Goal: Transaction & Acquisition: Purchase product/service

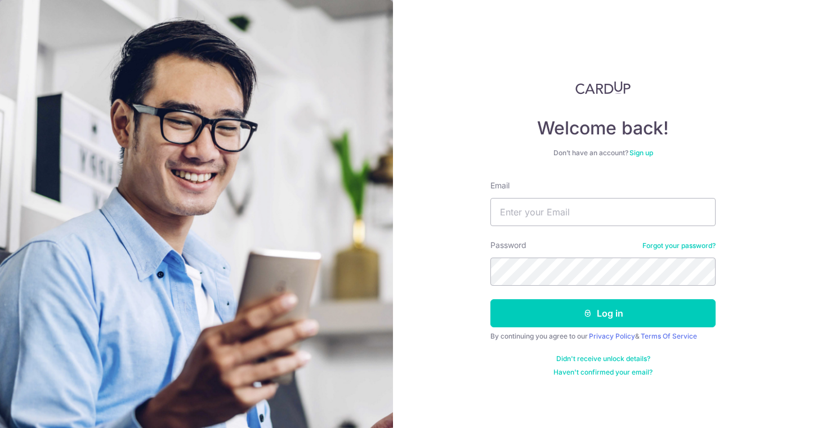
click at [638, 158] on div "Welcome back! Don’t have an account? Sign up Email Password Forgot your passwor…" at bounding box center [602, 229] width 225 height 296
click at [638, 150] on link "Sign up" at bounding box center [641, 153] width 24 height 8
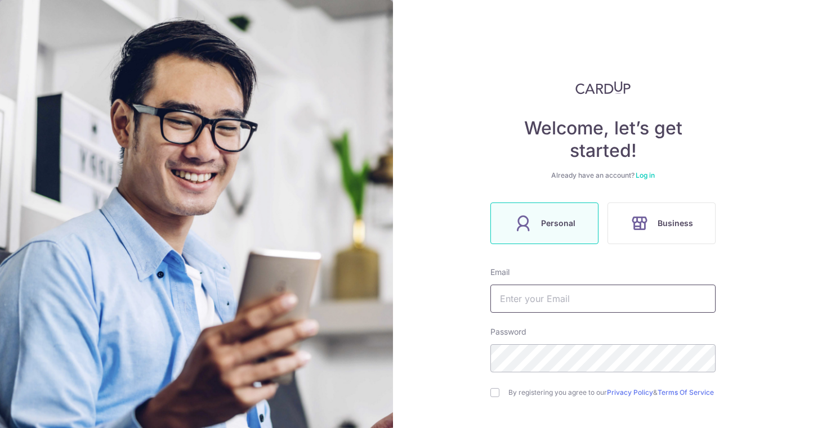
click at [511, 303] on input "text" at bounding box center [602, 299] width 225 height 28
type input "vpriyn@gmail.com"
click at [498, 391] on div "By registering you agree to our Privacy Policy & Terms Of Service" at bounding box center [602, 393] width 225 height 14
click at [492, 393] on input "checkbox" at bounding box center [494, 392] width 9 height 9
checkbox input "true"
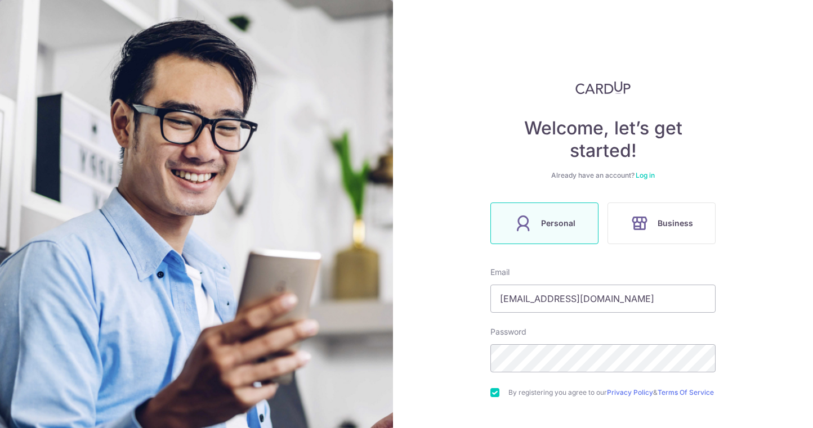
scroll to position [100, 0]
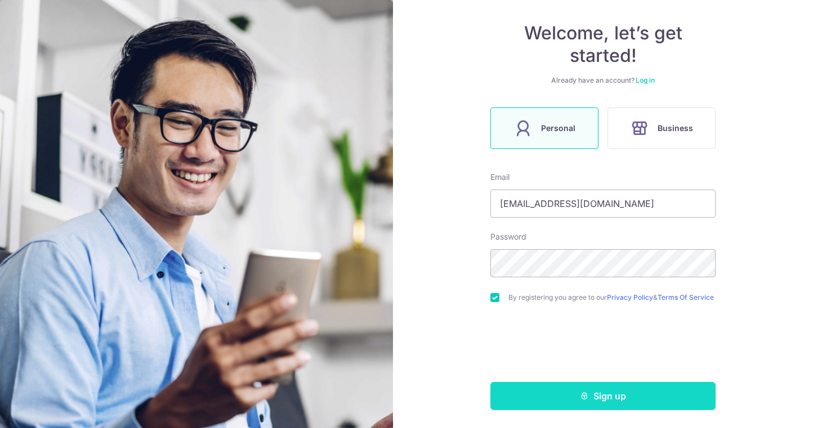
click at [560, 392] on button "Sign up" at bounding box center [602, 396] width 225 height 28
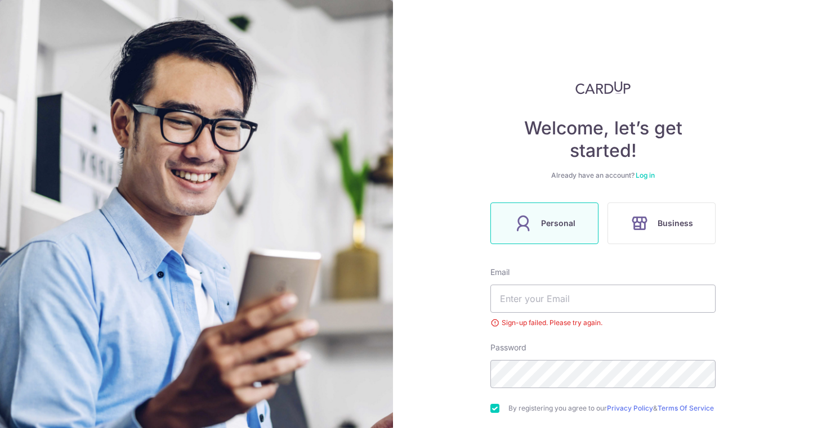
scroll to position [71, 0]
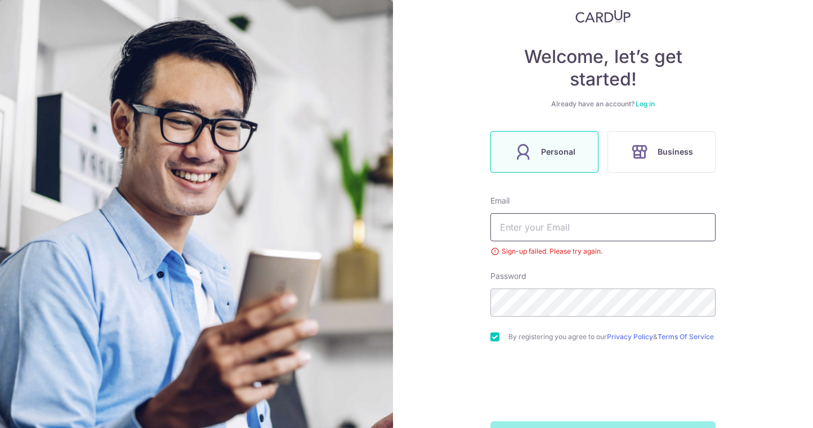
click at [573, 234] on input "text" at bounding box center [602, 227] width 225 height 28
type input "vpriyn@gmail.com"
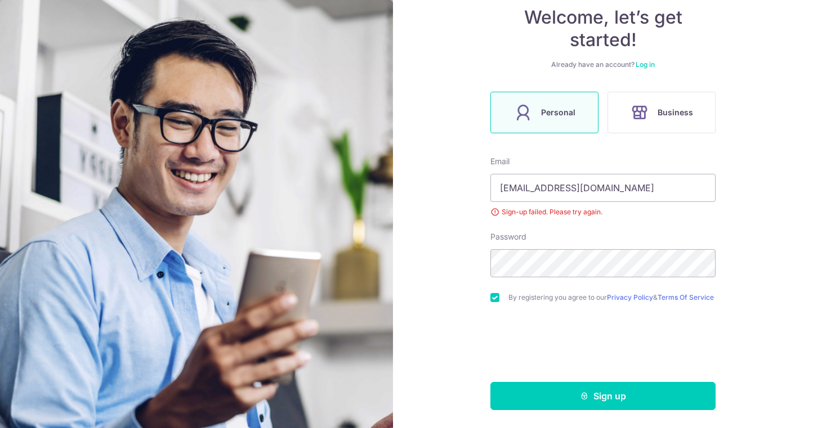
click at [546, 419] on div "Welcome, let’s get started! Already have an account? Log in Personal Business E…" at bounding box center [603, 214] width 420 height 428
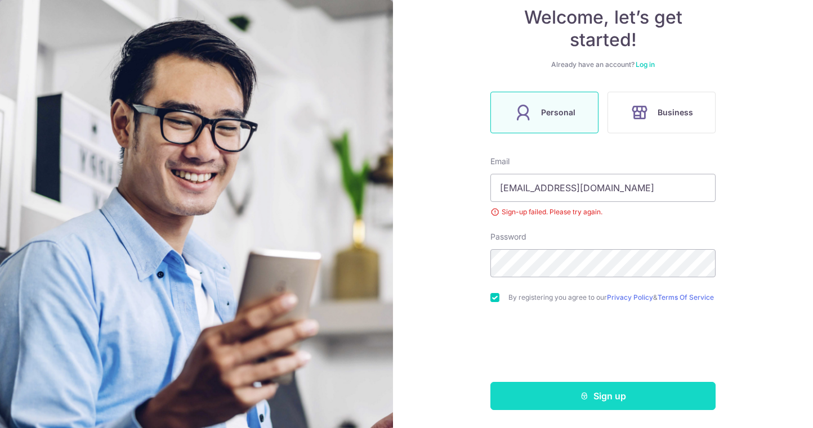
click at [551, 400] on button "Sign up" at bounding box center [602, 396] width 225 height 28
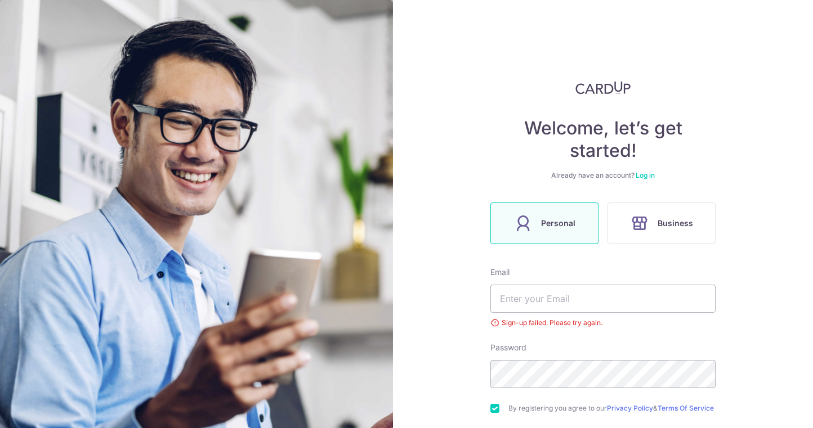
scroll to position [115, 0]
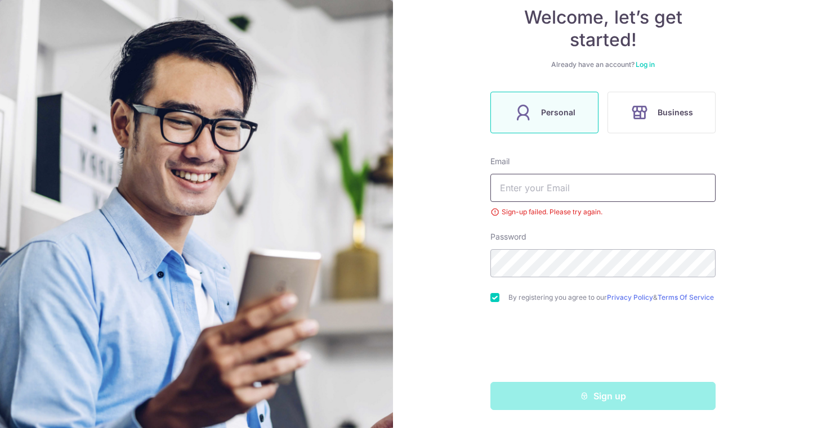
type input "vpriyn@gmail.com"
click at [638, 62] on link "Log in" at bounding box center [645, 64] width 19 height 8
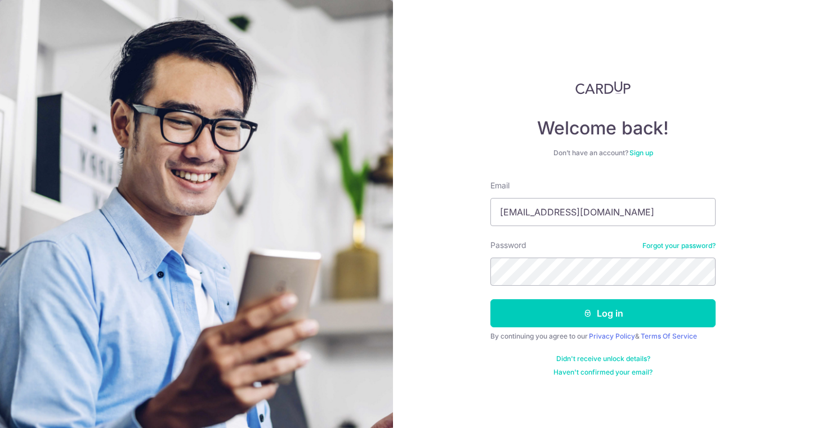
click at [677, 243] on link "Forgot your password?" at bounding box center [678, 245] width 73 height 9
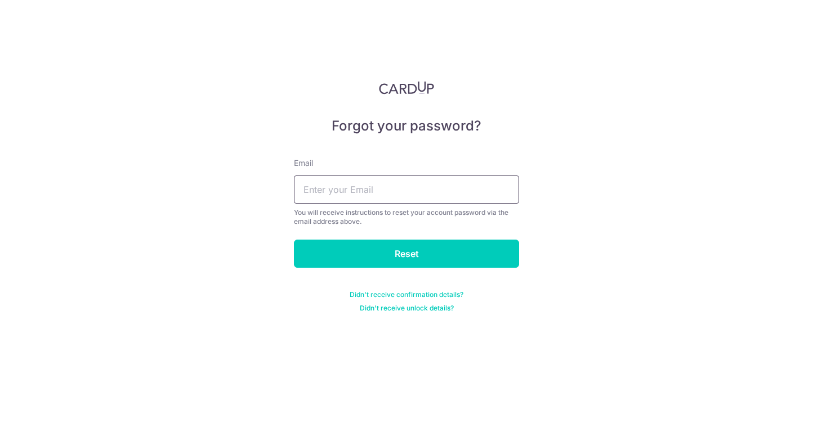
click at [460, 194] on input "text" at bounding box center [406, 190] width 225 height 28
type input "vpriyn@gmail.com"
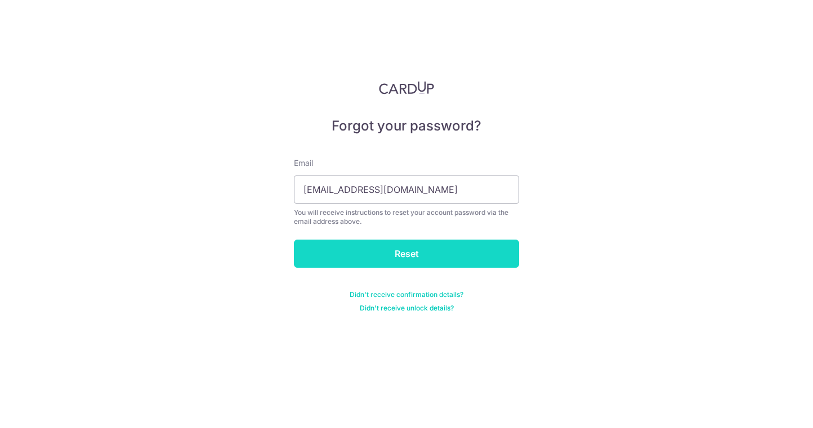
click at [426, 253] on input "Reset" at bounding box center [406, 254] width 225 height 28
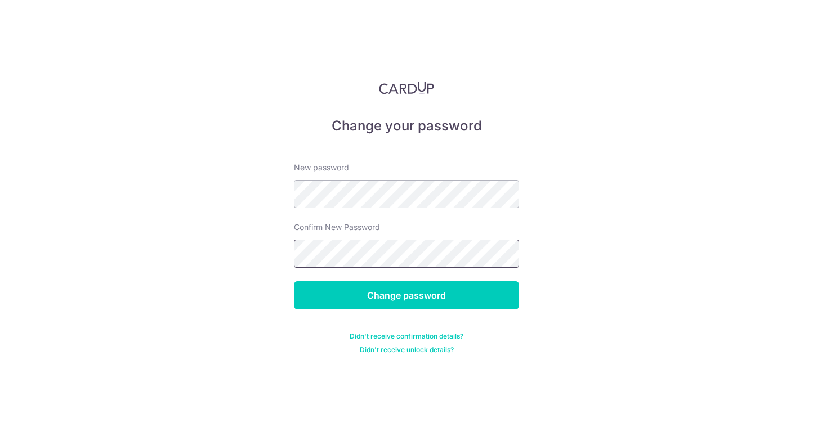
click at [294, 281] on input "Change password" at bounding box center [406, 295] width 225 height 28
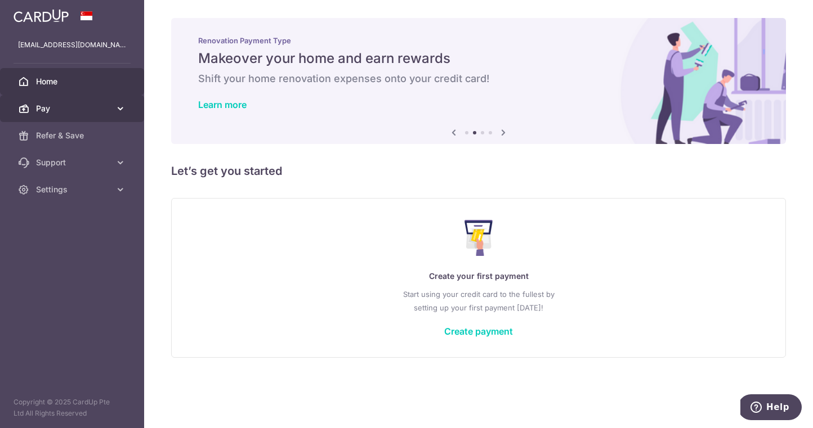
click at [58, 104] on span "Pay" at bounding box center [73, 108] width 74 height 11
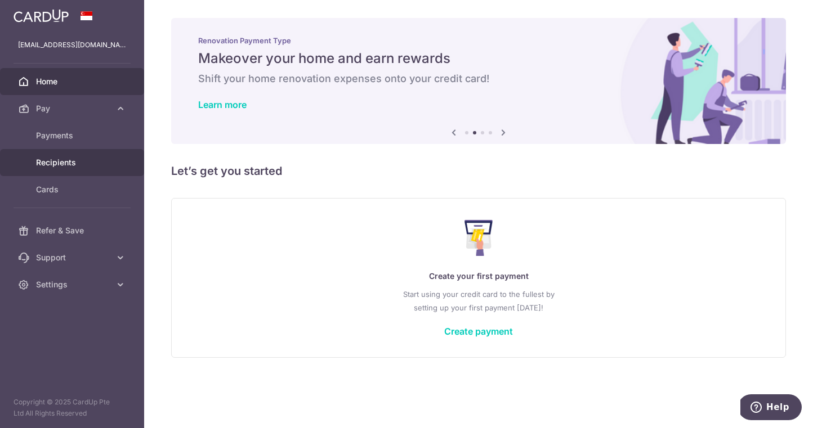
click at [42, 156] on link "Recipients" at bounding box center [72, 162] width 144 height 27
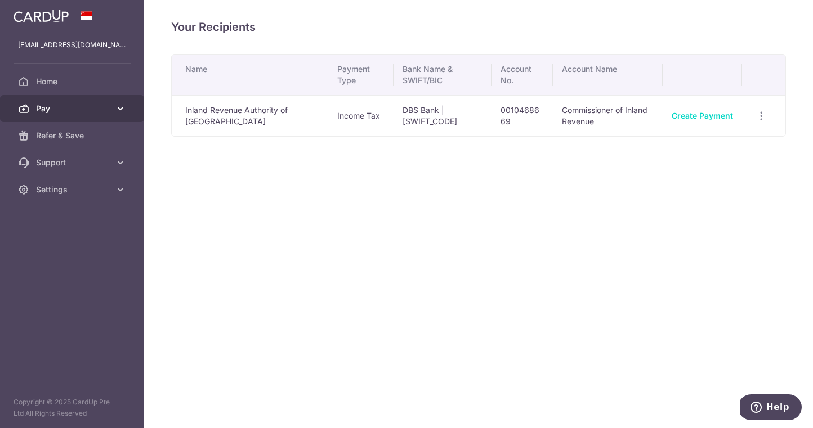
click at [47, 104] on span "Pay" at bounding box center [73, 108] width 74 height 11
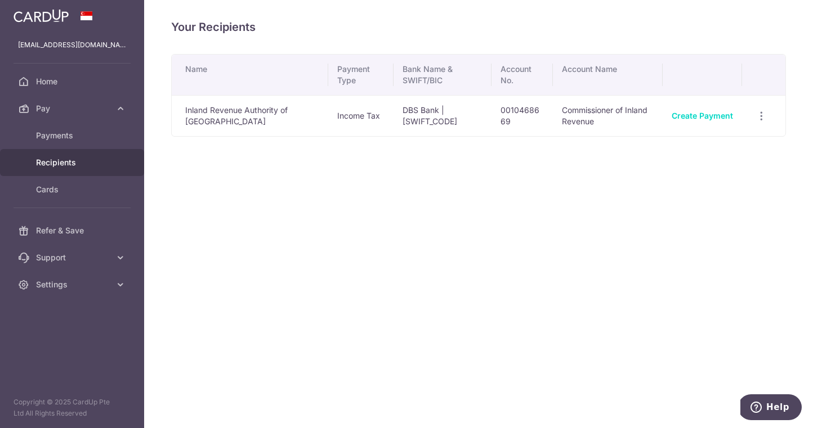
click at [57, 163] on span "Recipients" at bounding box center [73, 162] width 74 height 11
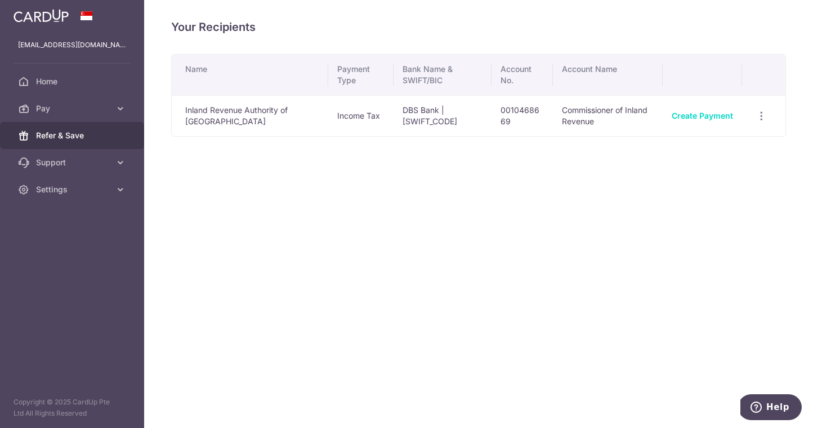
click at [55, 136] on span "Refer & Save" at bounding box center [73, 135] width 74 height 11
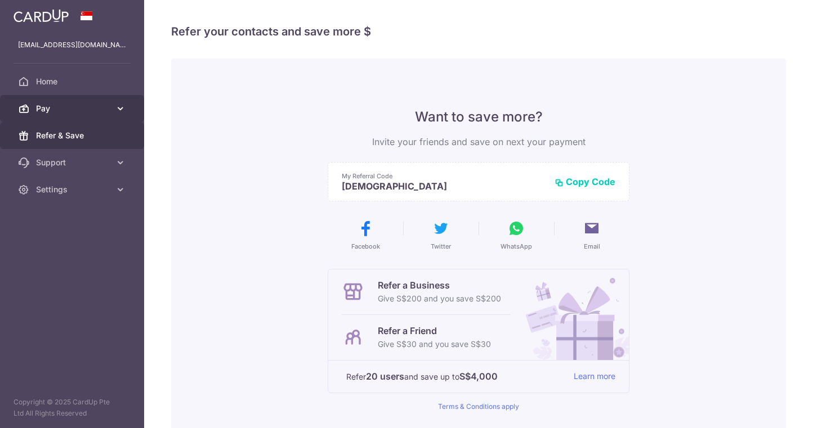
click at [46, 111] on span "Pay" at bounding box center [73, 108] width 74 height 11
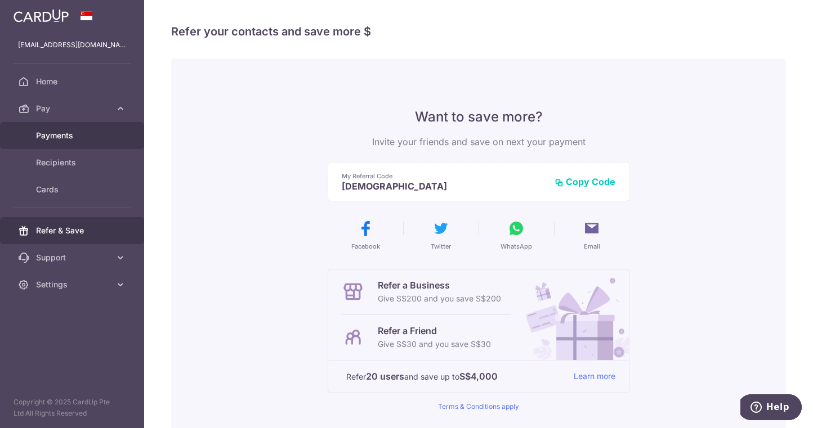
click at [48, 134] on span "Payments" at bounding box center [73, 135] width 74 height 11
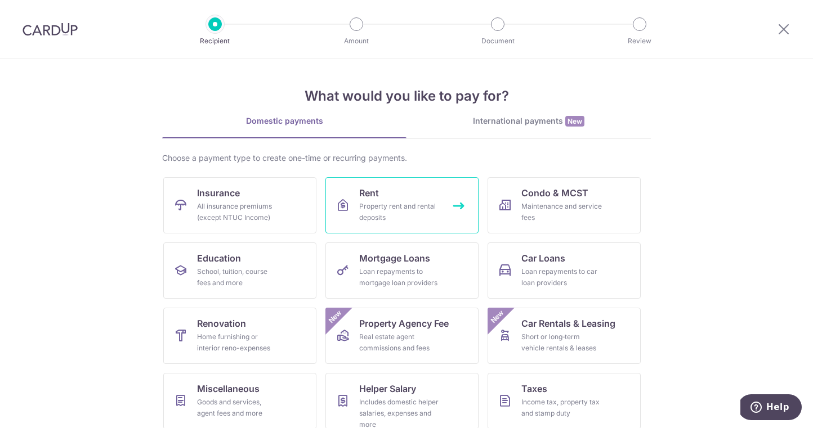
click at [401, 203] on div "Property rent and rental deposits" at bounding box center [399, 212] width 81 height 23
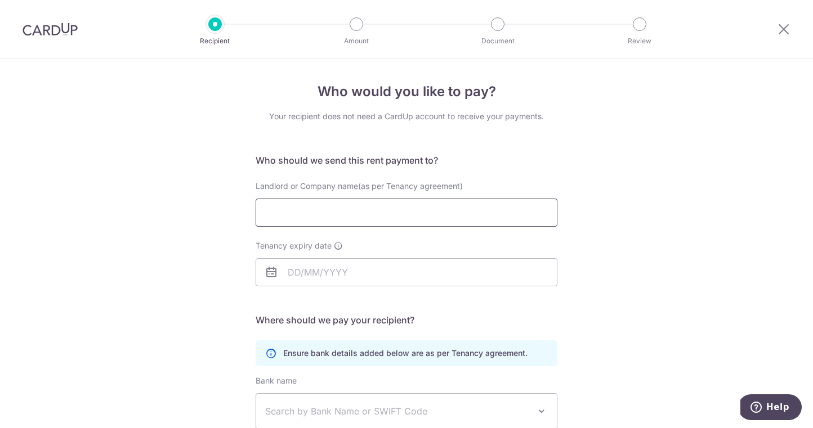
click at [398, 205] on input "Landlord or Company name(as per Tenancy agreement)" at bounding box center [407, 213] width 302 height 28
type input "[PERSON_NAME]"
click at [331, 265] on input "Tenancy expiry date" at bounding box center [407, 272] width 302 height 28
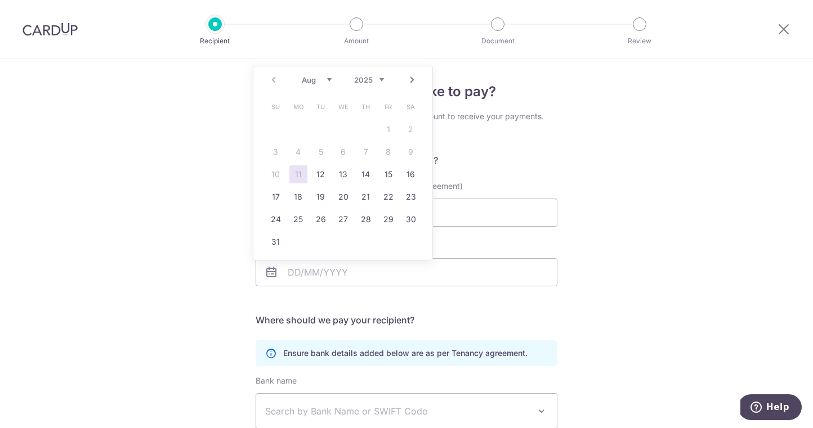
click at [323, 80] on select "Aug Sep Oct Nov Dec" at bounding box center [317, 79] width 30 height 9
click at [374, 80] on select "2025 2026 2027 2028 2029 2030 2031 2032 2033 2034 2035" at bounding box center [369, 79] width 30 height 9
click at [306, 82] on select "Jan Feb Mar Apr May Jun Jul Aug Sep Oct Nov Dec" at bounding box center [317, 79] width 30 height 9
click at [339, 175] on link "15" at bounding box center [343, 175] width 18 height 18
type input "15/04/2026"
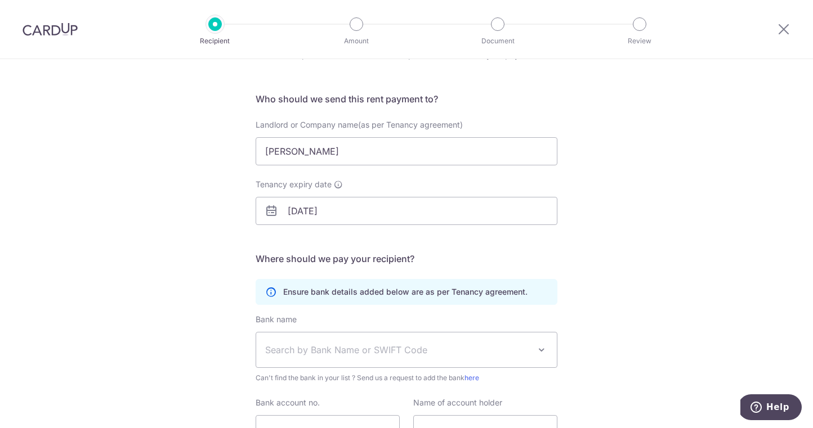
scroll to position [63, 0]
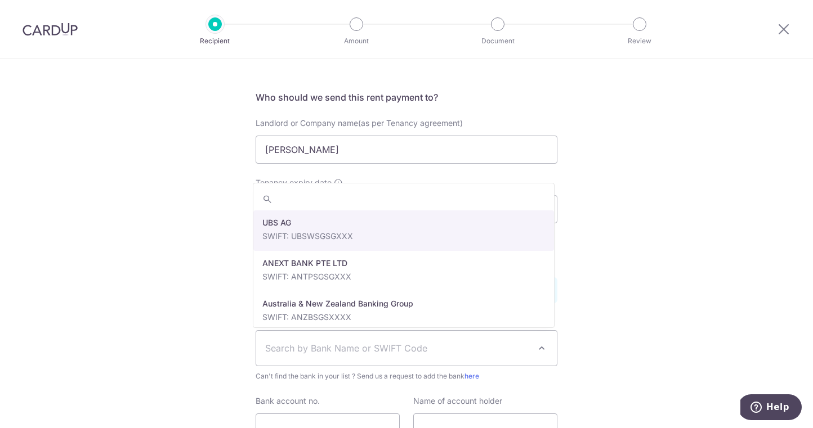
click at [283, 339] on span "Search by Bank Name or SWIFT Code" at bounding box center [406, 348] width 301 height 35
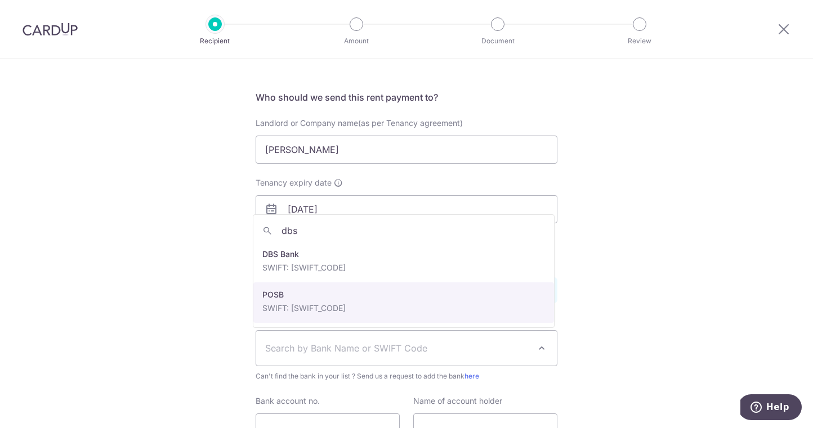
type input "dbs"
select select "19"
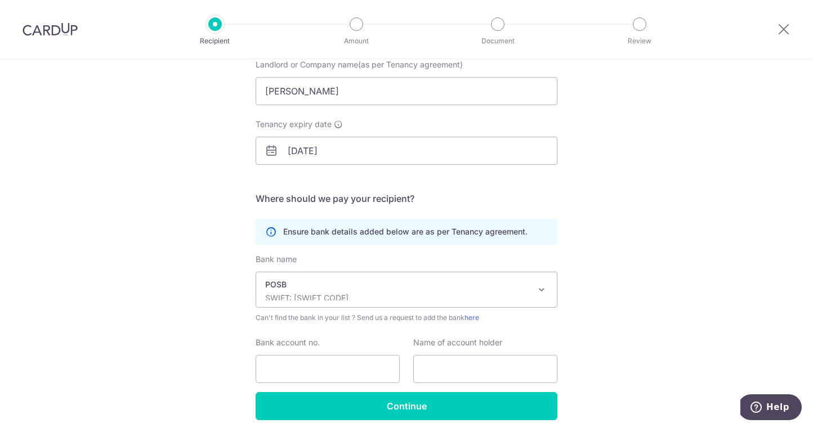
scroll to position [136, 0]
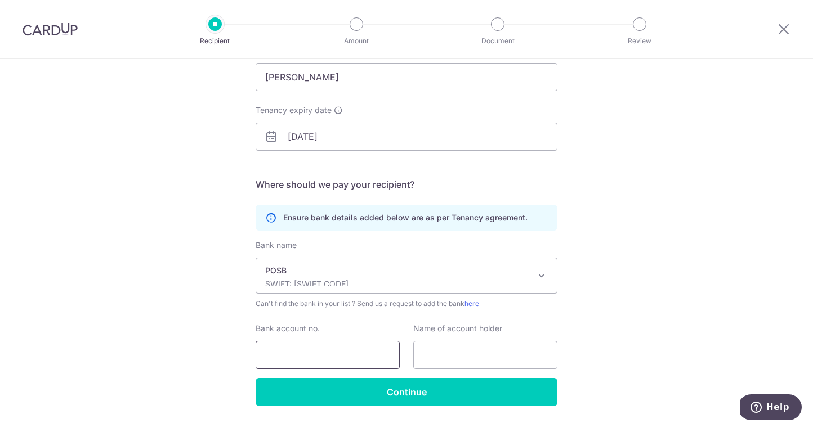
click at [295, 345] on input "Bank account no." at bounding box center [328, 355] width 144 height 28
type input "421020124"
click at [454, 354] on input "text" at bounding box center [485, 355] width 144 height 28
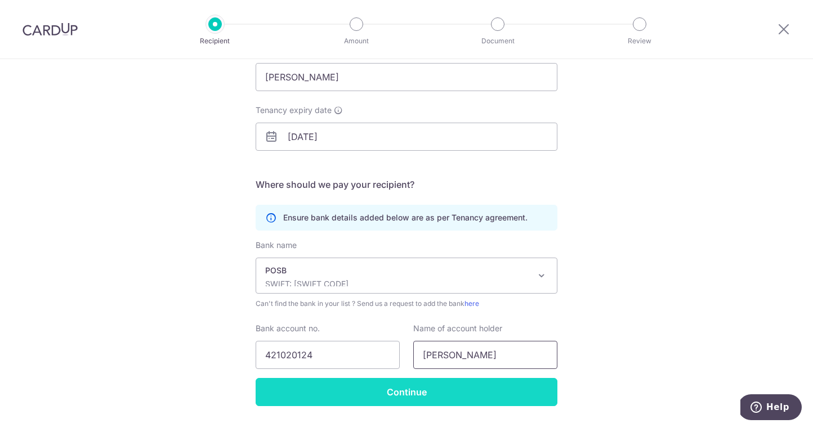
type input "Lee Hui Yi Jovi"
click at [432, 391] on input "Continue" at bounding box center [407, 392] width 302 height 28
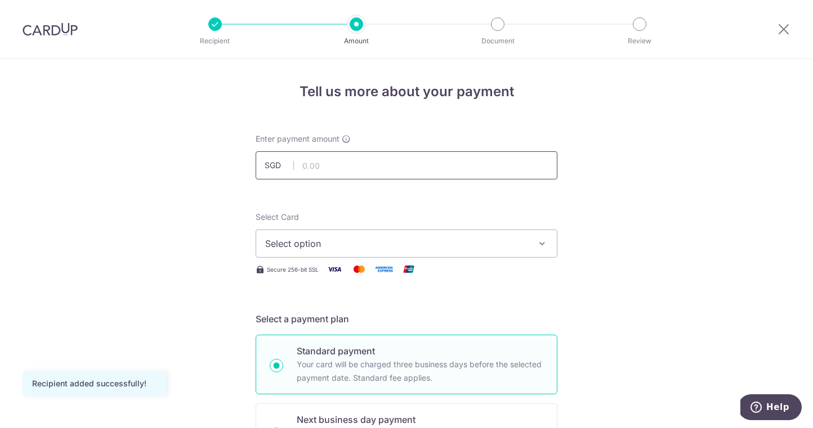
click at [377, 166] on input "text" at bounding box center [407, 165] width 302 height 28
type input "3,000.00"
click at [325, 243] on span "Select option" at bounding box center [396, 244] width 262 height 14
click at [324, 268] on link "Add credit card" at bounding box center [406, 275] width 301 height 20
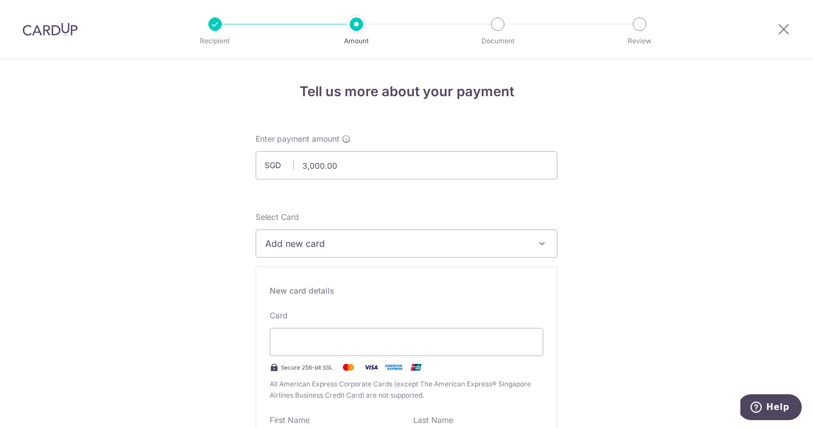
type input "07 / 2029"
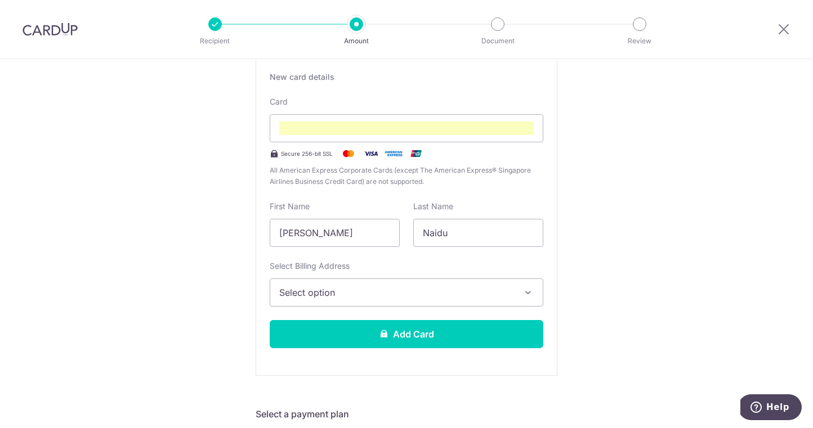
scroll to position [213, 0]
click at [374, 299] on span "Select option" at bounding box center [396, 294] width 234 height 14
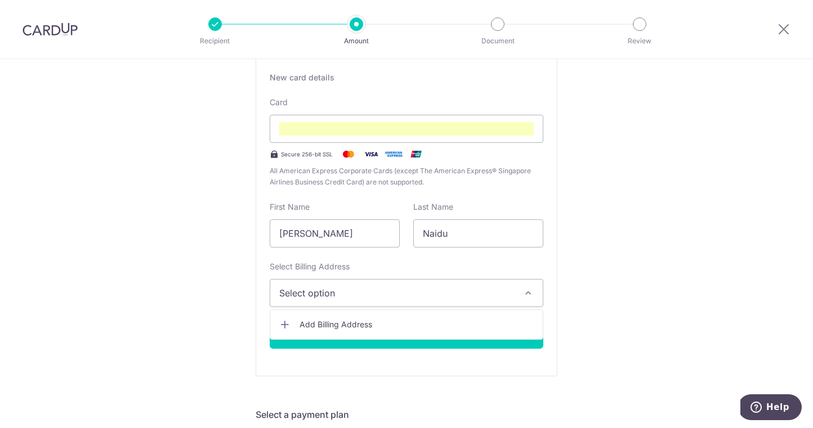
click at [363, 323] on span "Add Billing Address" at bounding box center [416, 324] width 234 height 11
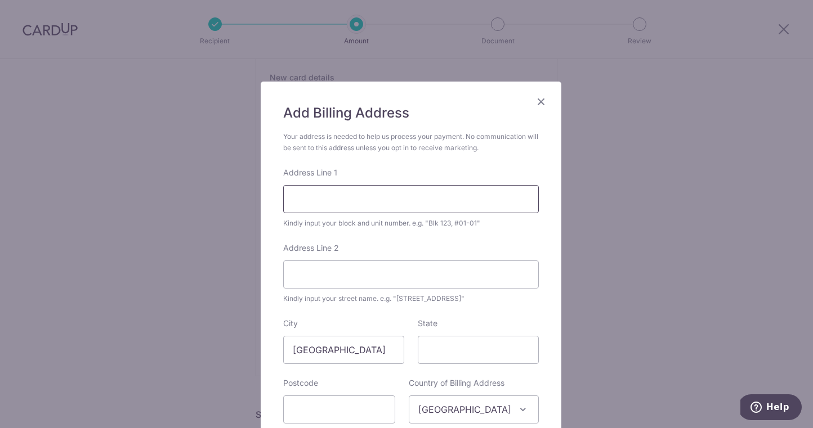
click at [331, 202] on input "Address Line 1" at bounding box center [411, 199] width 256 height 28
type input "34 Lengkong Tiga"
type input "417443"
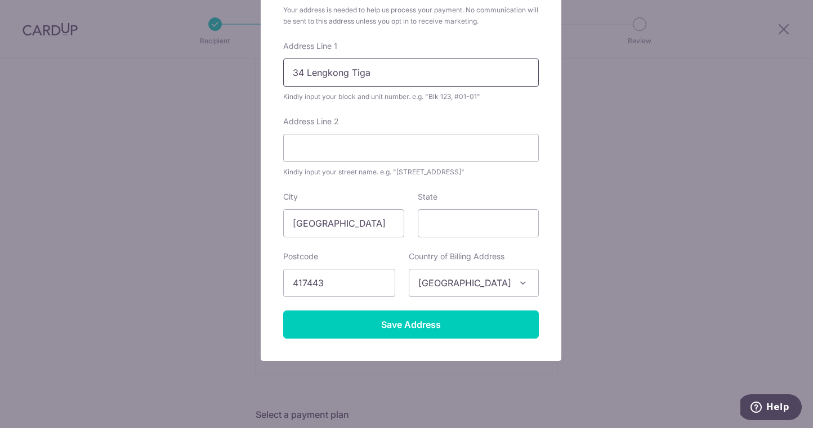
scroll to position [141, 0]
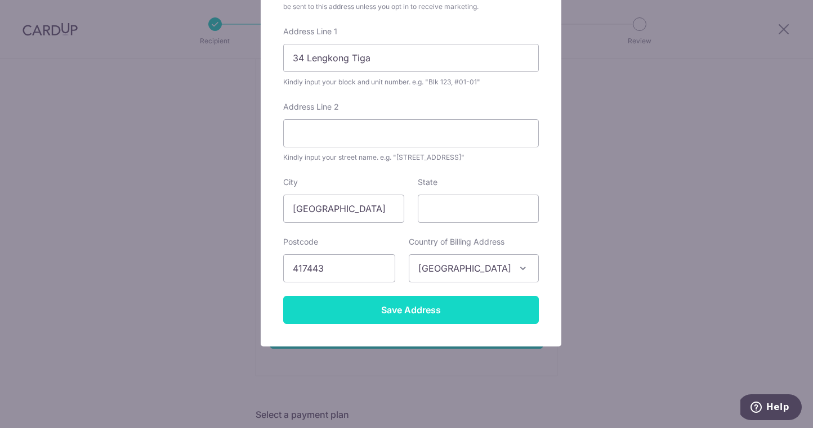
click at [372, 315] on input "Save Address" at bounding box center [411, 310] width 256 height 28
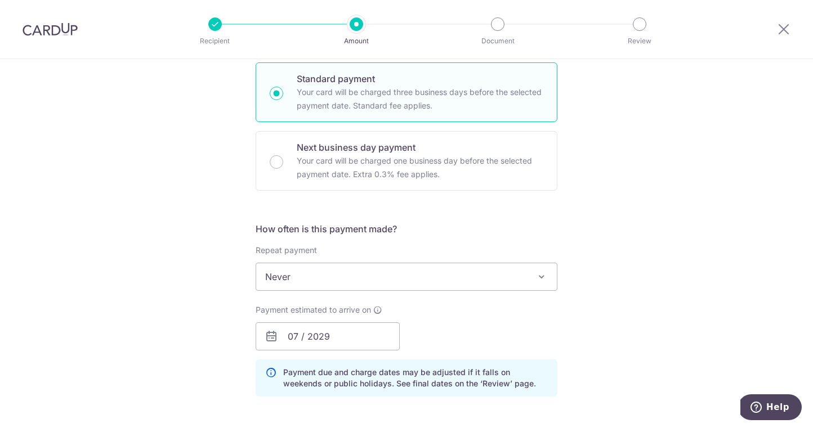
scroll to position [582, 0]
click at [379, 290] on span "Never" at bounding box center [407, 276] width 302 height 28
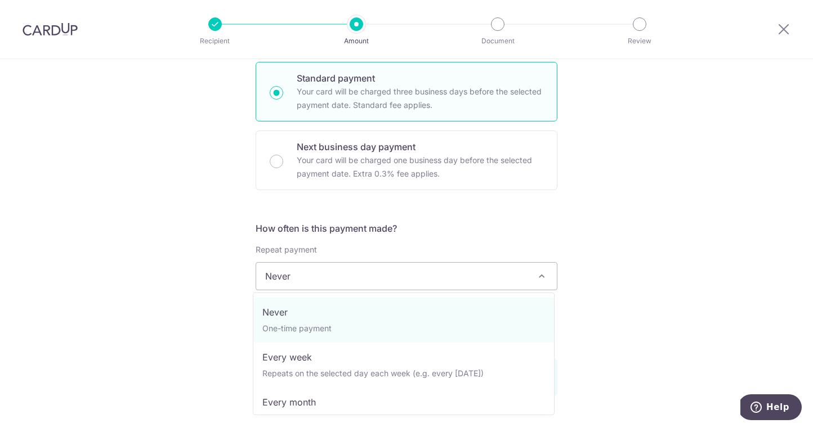
click at [146, 281] on div "Tell us more about your payment Enter payment amount SGD 3,000.00 3000.00 Recip…" at bounding box center [406, 156] width 813 height 1358
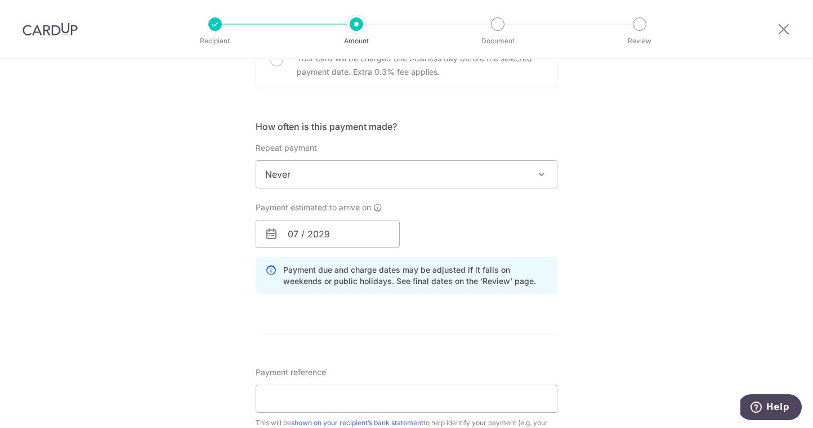
scroll to position [685, 0]
click at [305, 229] on input "07 / 2029" at bounding box center [328, 234] width 144 height 28
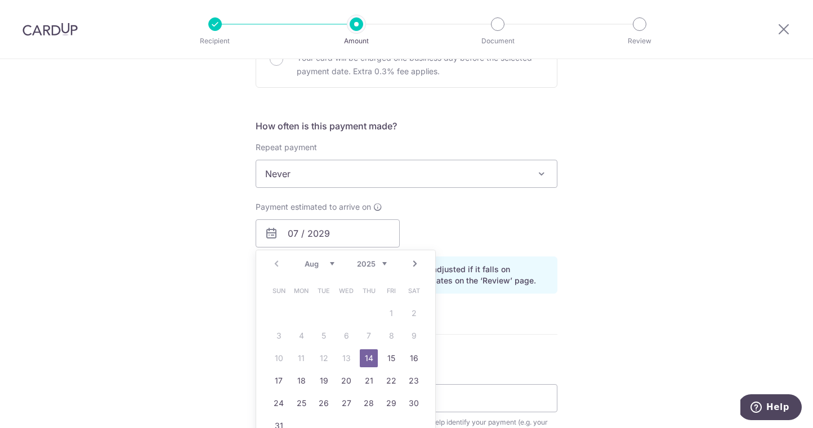
click at [364, 261] on select "2025 2026 2027 2028 2029 2030 2031 2032 2033 2034 2035" at bounding box center [372, 264] width 30 height 9
click at [368, 356] on link "14" at bounding box center [369, 359] width 18 height 18
type input "14/08/2025"
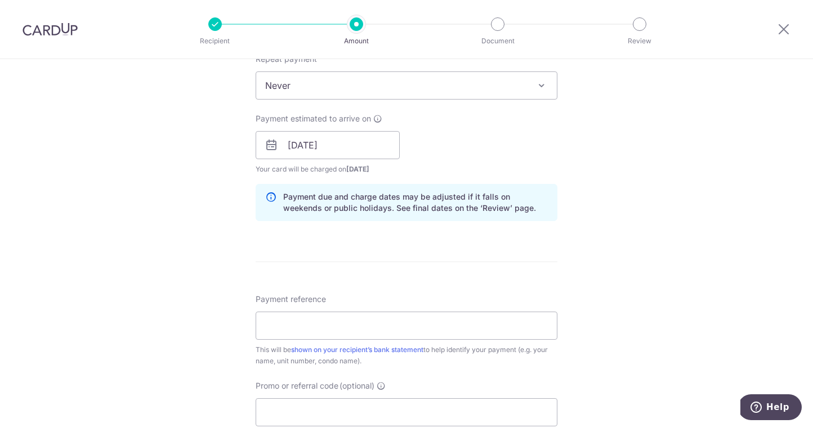
scroll to position [779, 0]
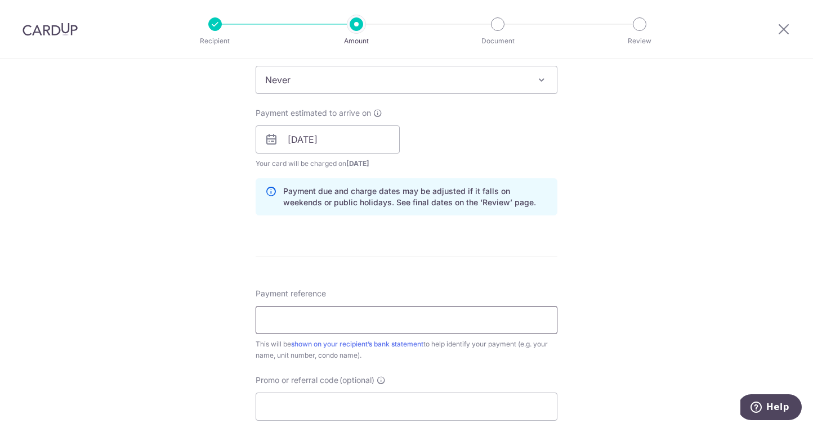
click at [301, 308] on input "Payment reference" at bounding box center [407, 320] width 302 height 28
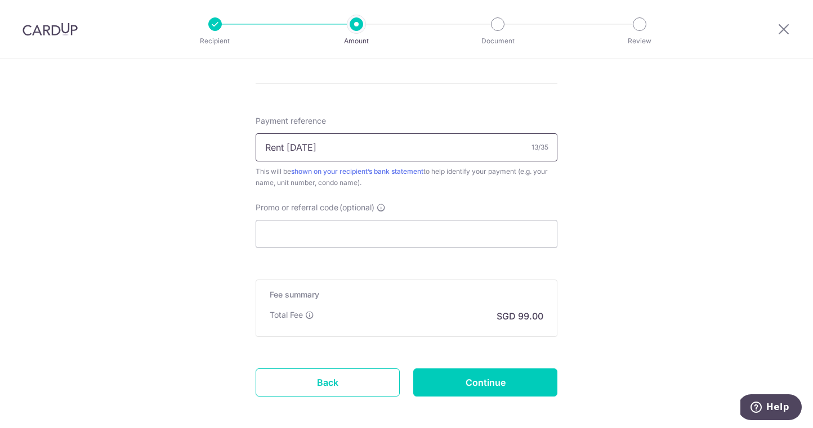
scroll to position [952, 0]
type input "Rent Aug 2025"
click at [367, 223] on input "Promo or referral code (optional)" at bounding box center [407, 233] width 302 height 28
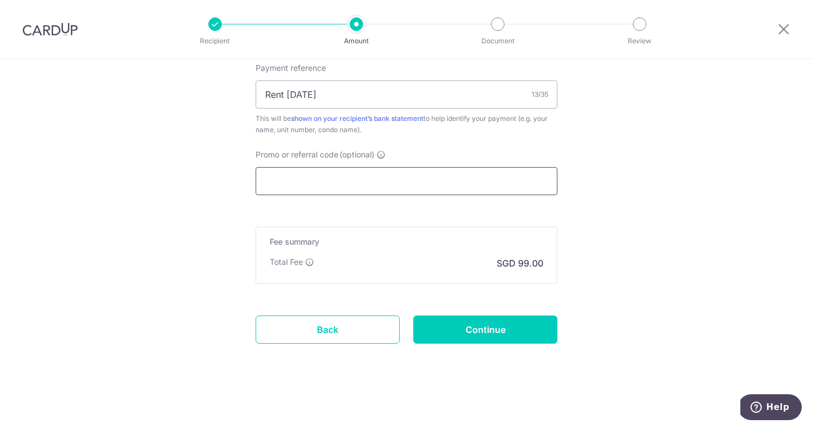
paste input "3HOME25R"
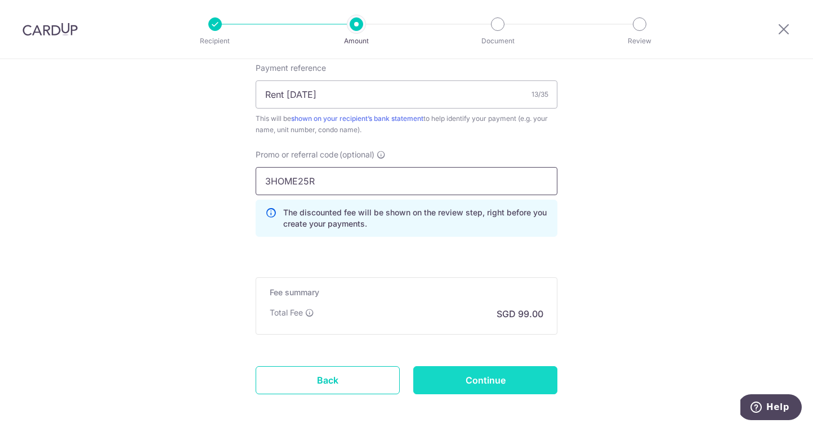
type input "3HOME25R"
click at [468, 375] on input "Continue" at bounding box center [485, 380] width 144 height 28
type input "Create Schedule"
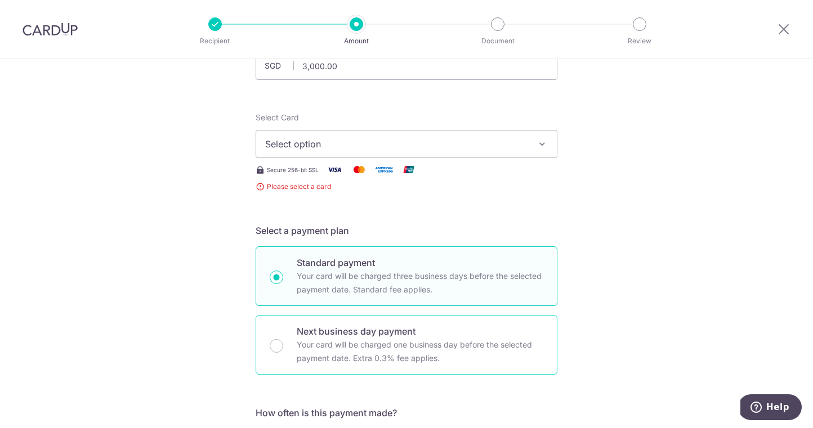
scroll to position [96, 0]
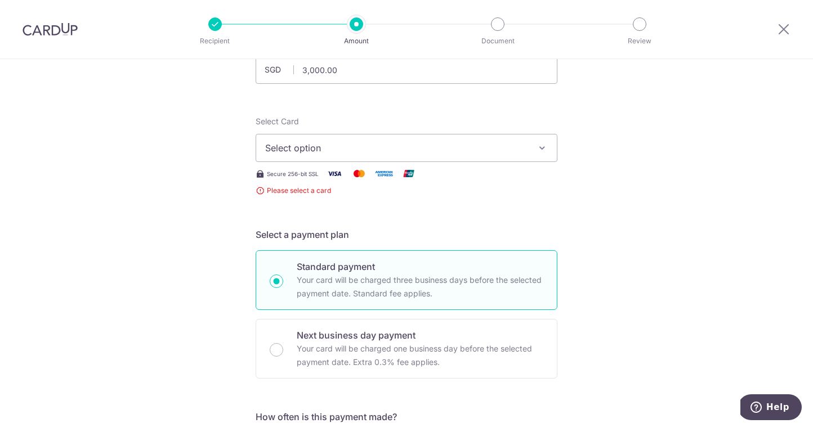
click at [467, 159] on button "Select option" at bounding box center [407, 148] width 302 height 28
click at [450, 177] on span "Add credit card" at bounding box center [416, 179] width 262 height 11
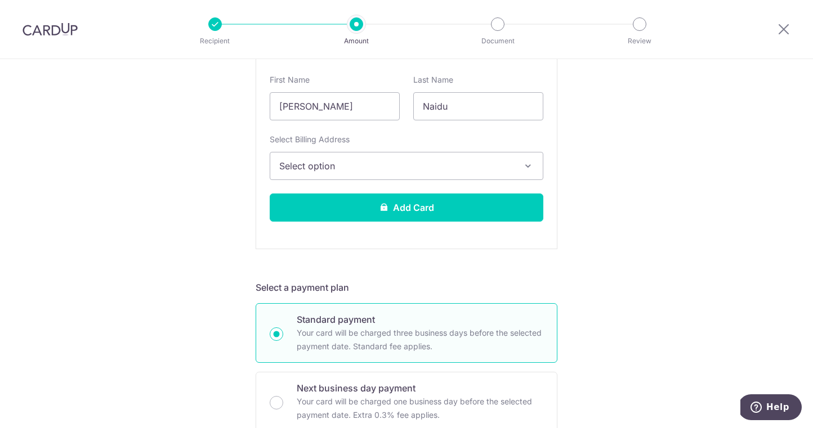
scroll to position [346, 0]
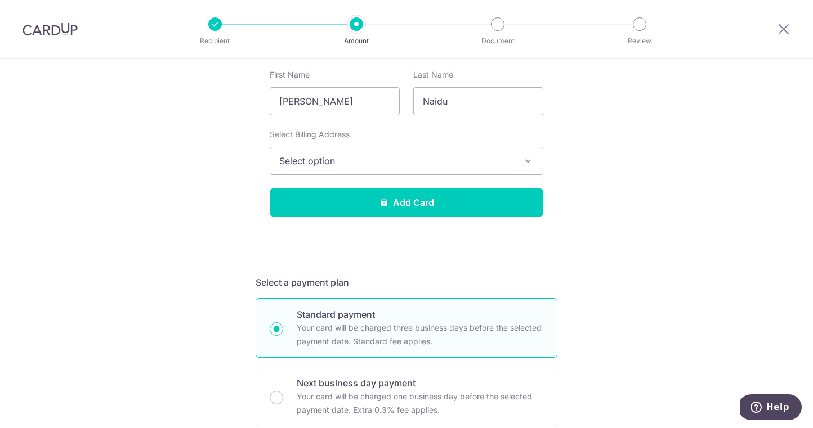
click at [404, 156] on span "Select option" at bounding box center [396, 161] width 234 height 14
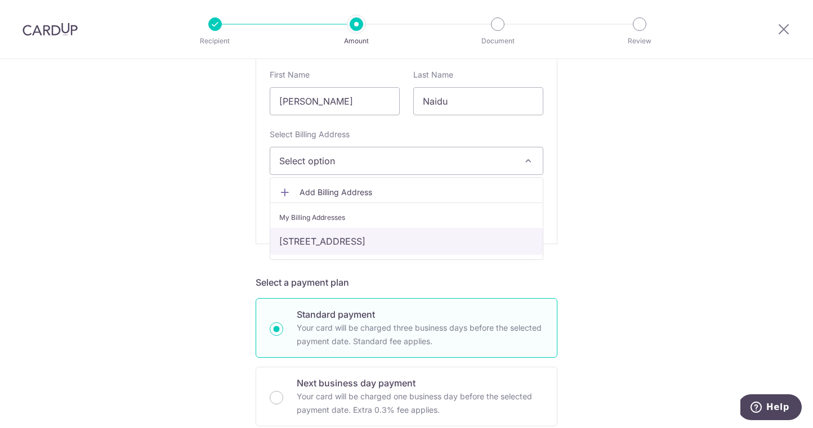
click at [361, 229] on link "[STREET_ADDRESS]" at bounding box center [406, 241] width 272 height 27
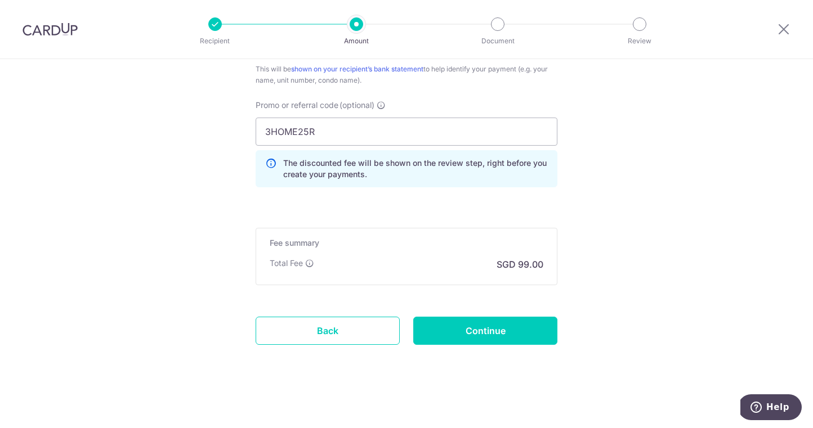
scroll to position [1055, 0]
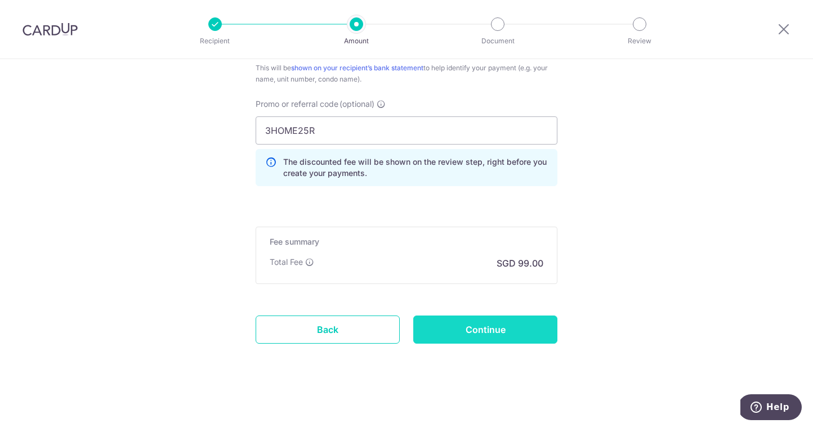
click at [506, 329] on input "Continue" at bounding box center [485, 330] width 144 height 28
type input "Create Schedule"
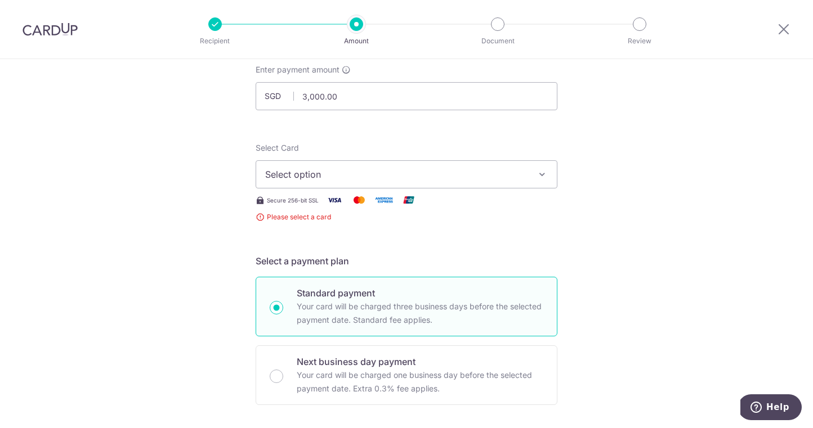
scroll to position [67, 0]
click at [313, 183] on span "Select option" at bounding box center [396, 177] width 262 height 14
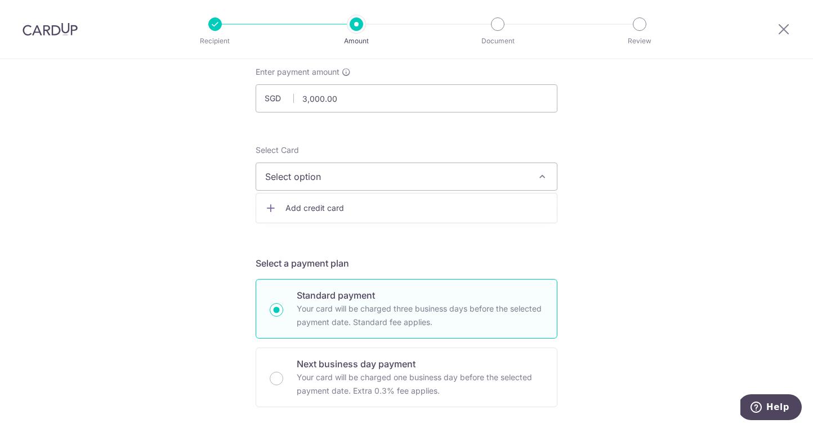
click at [312, 207] on span "Add credit card" at bounding box center [416, 208] width 262 height 11
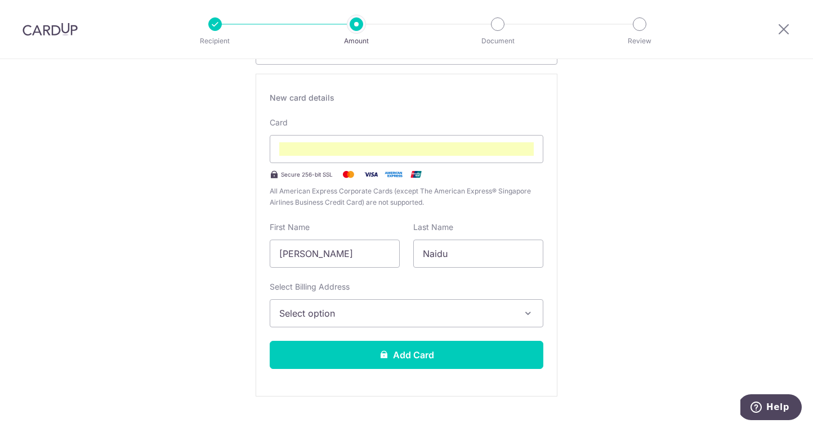
scroll to position [194, 0]
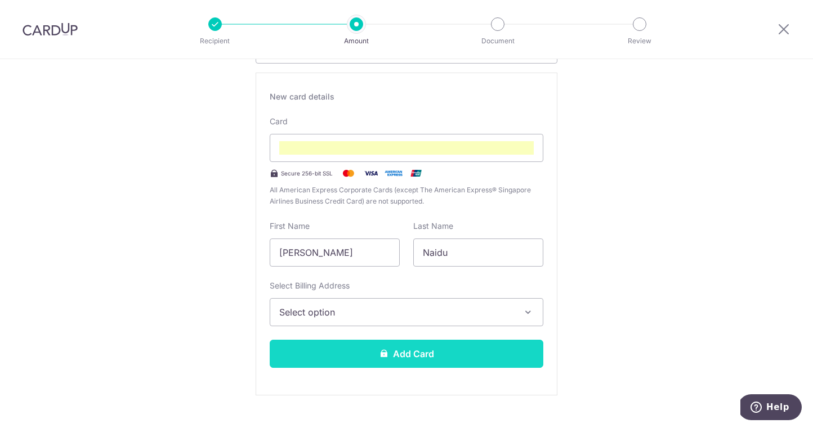
click at [400, 353] on button "Add Card" at bounding box center [407, 354] width 274 height 28
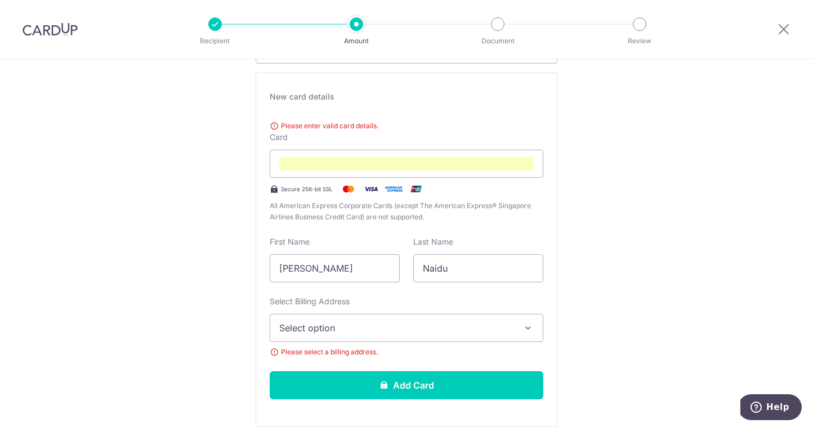
click at [390, 330] on span "Select option" at bounding box center [396, 328] width 234 height 14
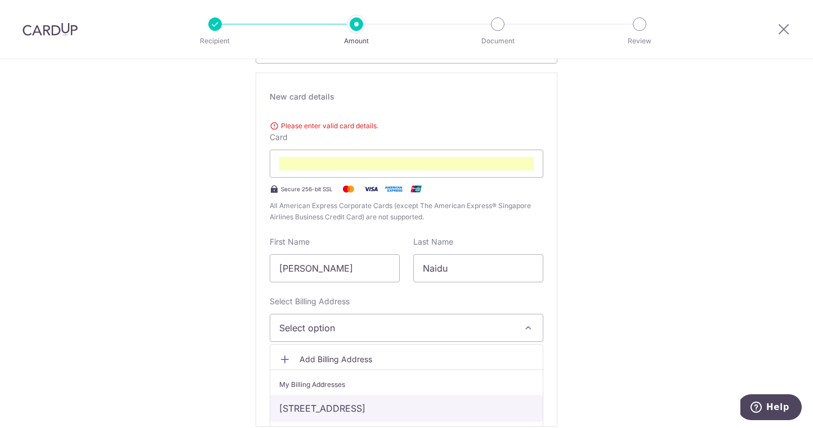
click at [351, 399] on link "34 Lengkong Tiga, Singapore, Singapore-417443" at bounding box center [406, 408] width 272 height 27
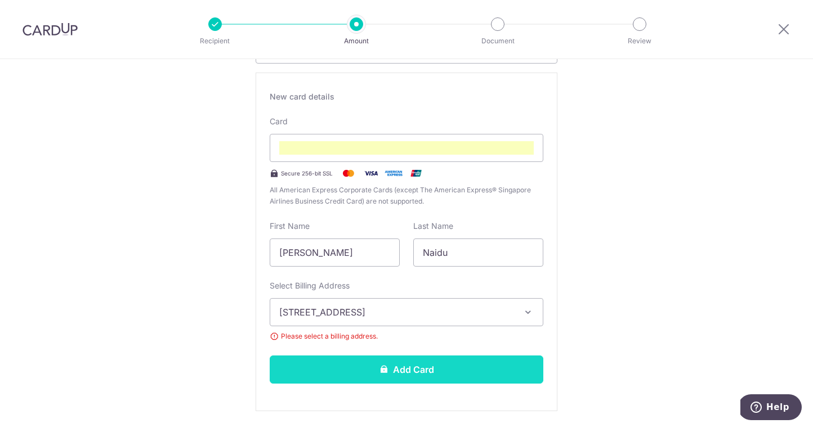
click at [432, 381] on button "Add Card" at bounding box center [407, 370] width 274 height 28
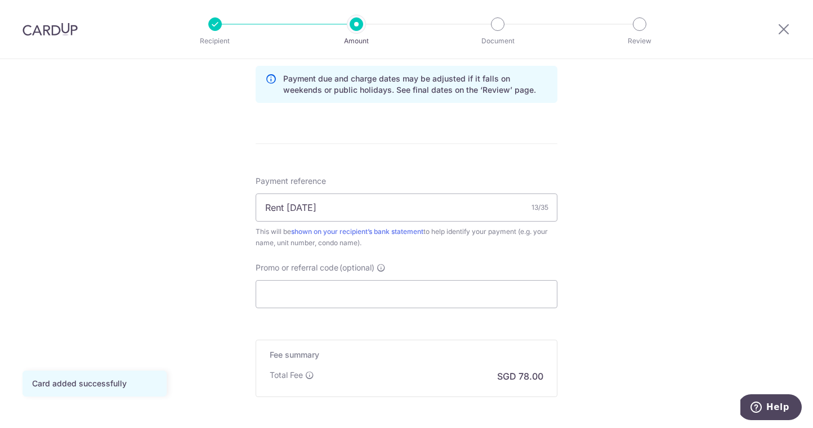
scroll to position [695, 0]
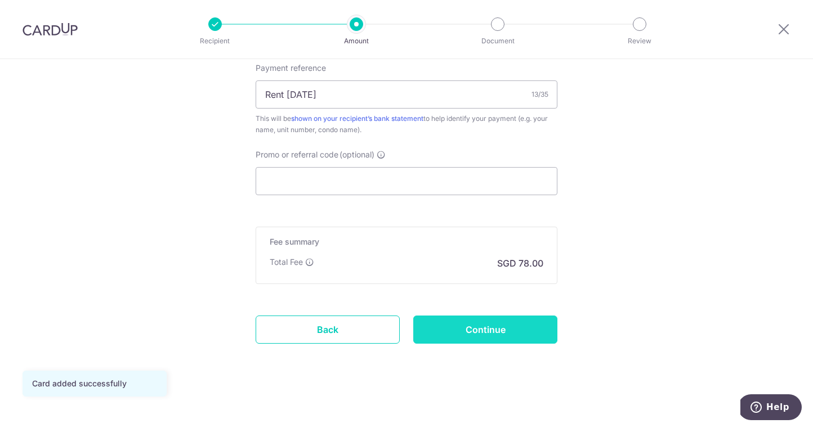
click at [497, 336] on input "Continue" at bounding box center [485, 330] width 144 height 28
type input "Create Schedule"
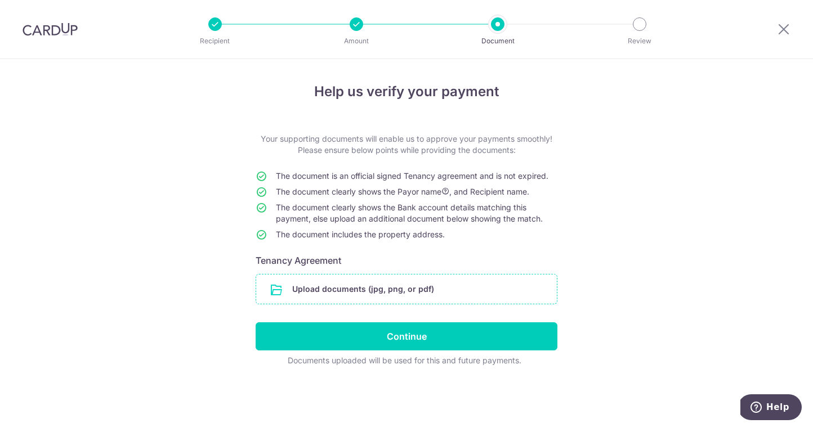
click at [339, 288] on input "file" at bounding box center [406, 289] width 301 height 29
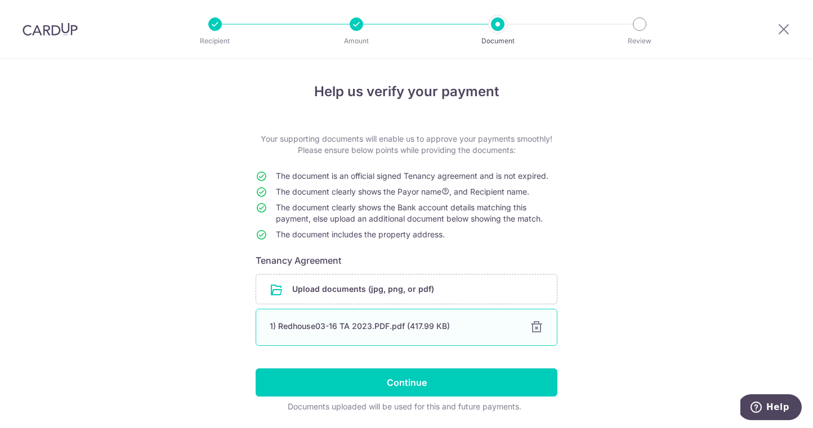
click at [319, 324] on div "1) Redhouse03-16 TA 2023.PDF.pdf (417.99 KB)" at bounding box center [393, 326] width 247 height 11
click at [288, 332] on div "1) Redhouse03-16 TA 2023.PDF.pdf (417.99 KB)" at bounding box center [393, 326] width 247 height 11
click at [274, 322] on div "1) Redhouse03-16 TA 2023.PDF.pdf (417.99 KB)" at bounding box center [393, 326] width 247 height 11
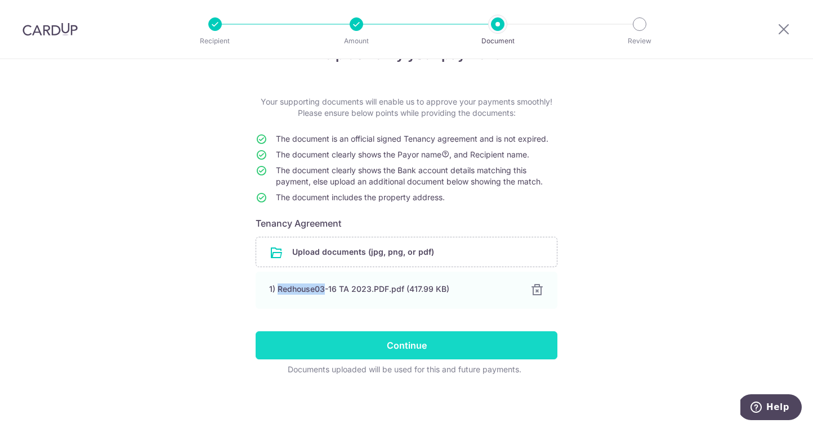
click at [392, 343] on input "Continue" at bounding box center [407, 346] width 302 height 28
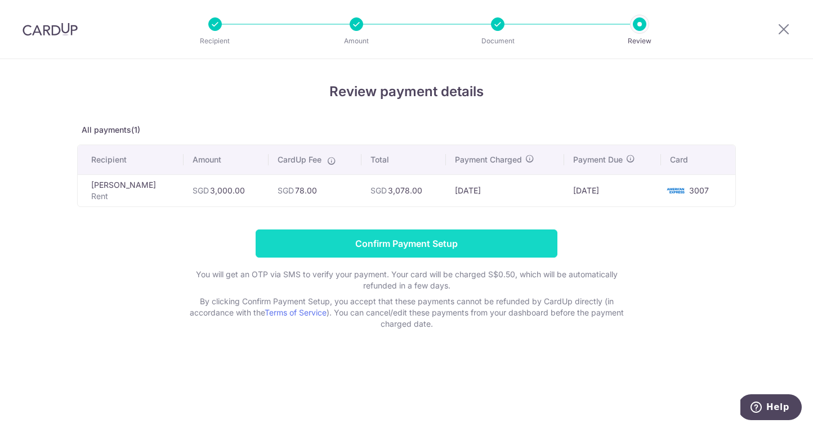
click at [448, 241] on input "Confirm Payment Setup" at bounding box center [407, 244] width 302 height 28
